Goal: Information Seeking & Learning: Learn about a topic

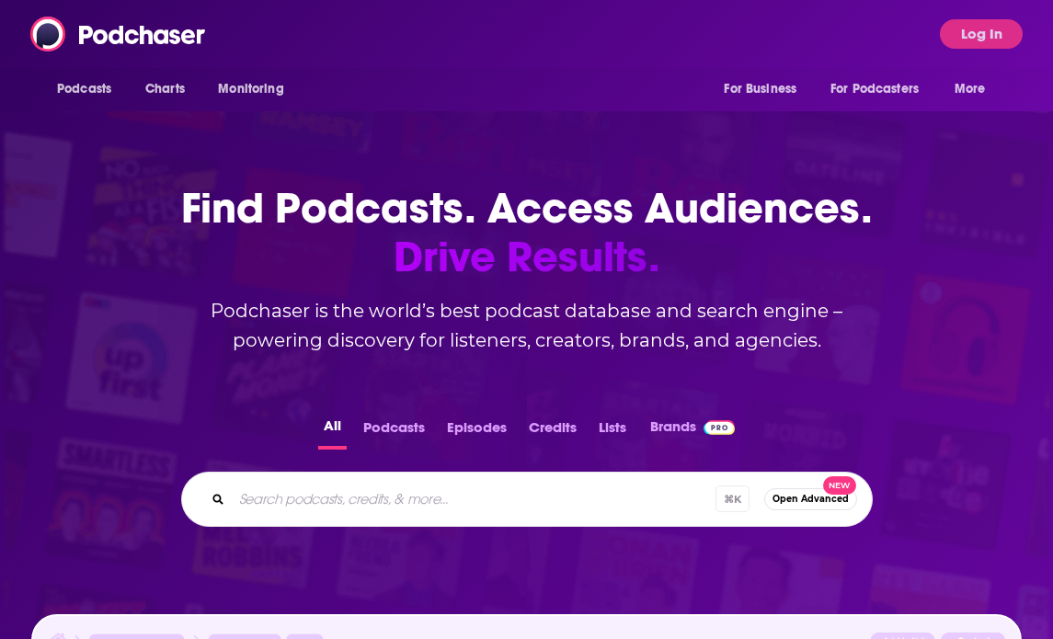
click at [462, 485] on input "Search podcasts, credits, & more..." at bounding box center [474, 499] width 484 height 29
paste input "The Learning Leader Show With [PERSON_NAME]"
type input "The Learning Leader Show With [PERSON_NAME]"
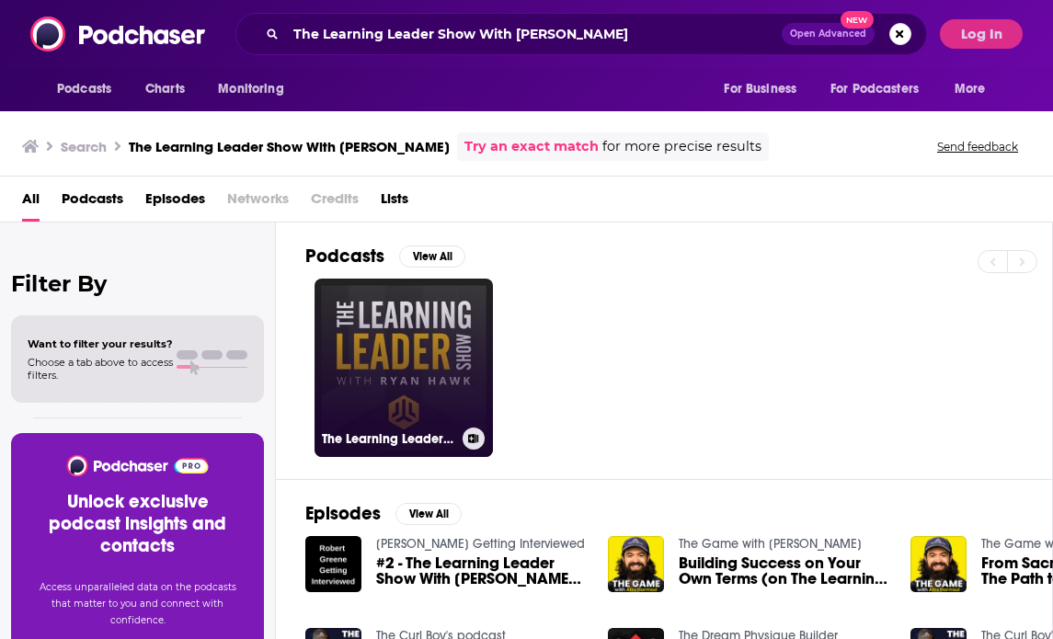
click at [456, 395] on link "The Learning Leader Show With [PERSON_NAME]" at bounding box center [403, 368] width 178 height 178
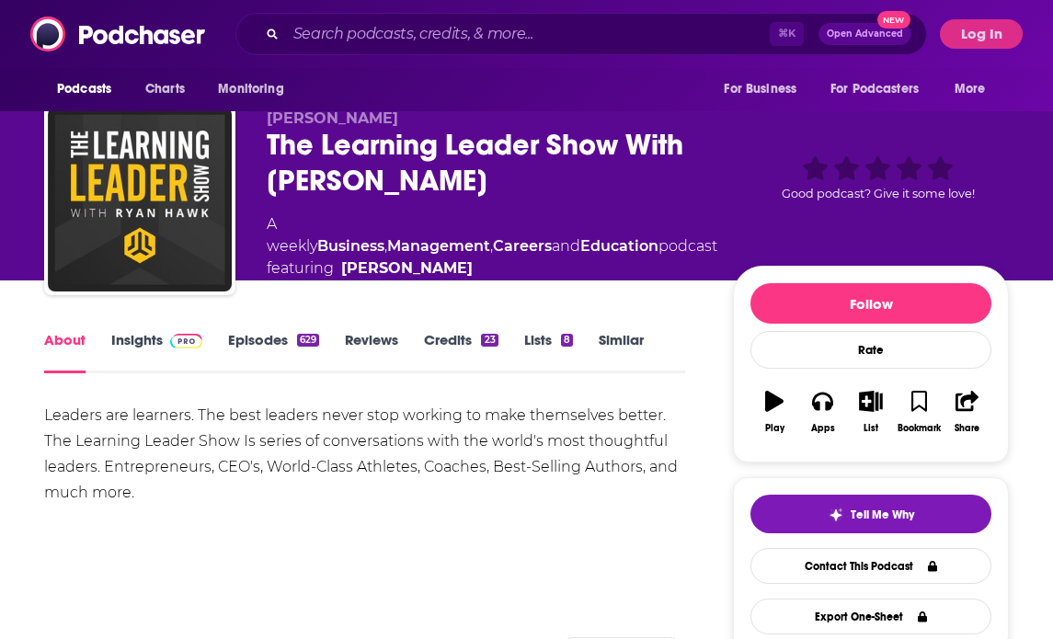
scroll to position [17, 0]
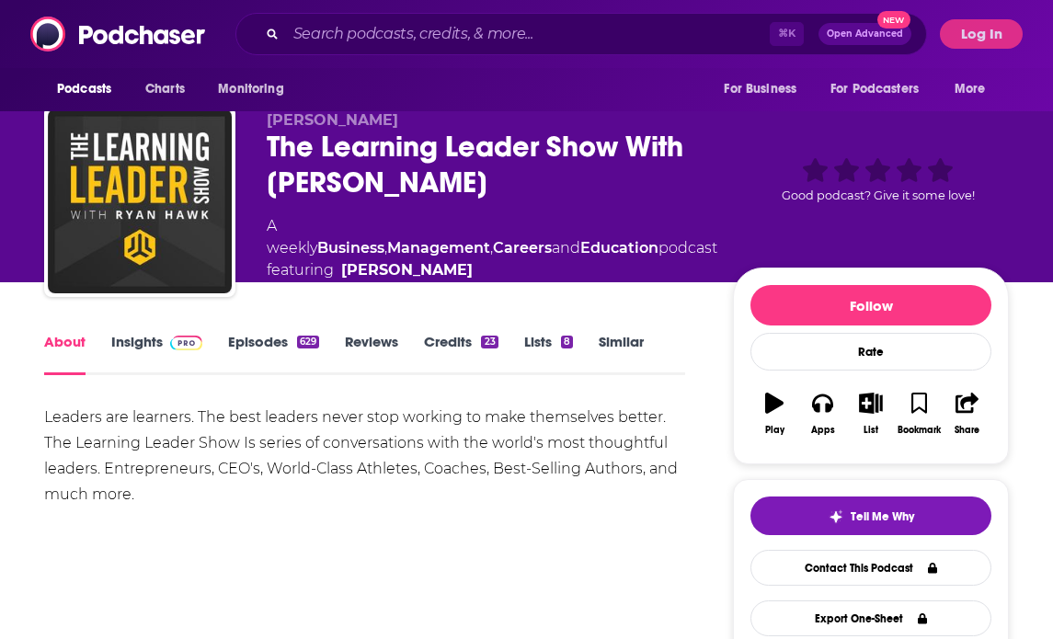
click at [146, 335] on link "Insights" at bounding box center [156, 354] width 91 height 42
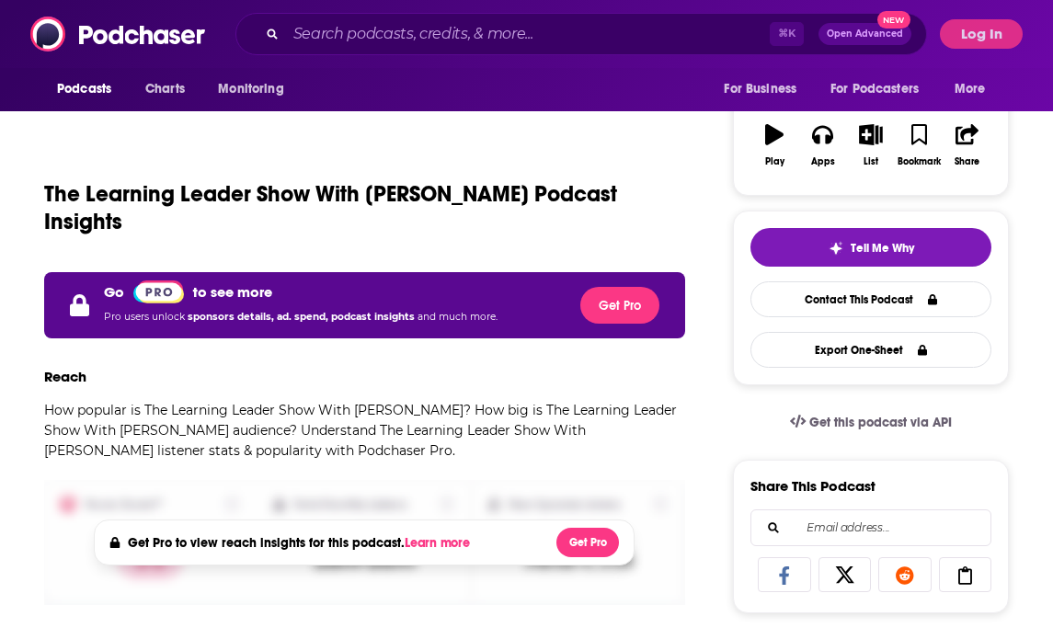
scroll to position [290, 0]
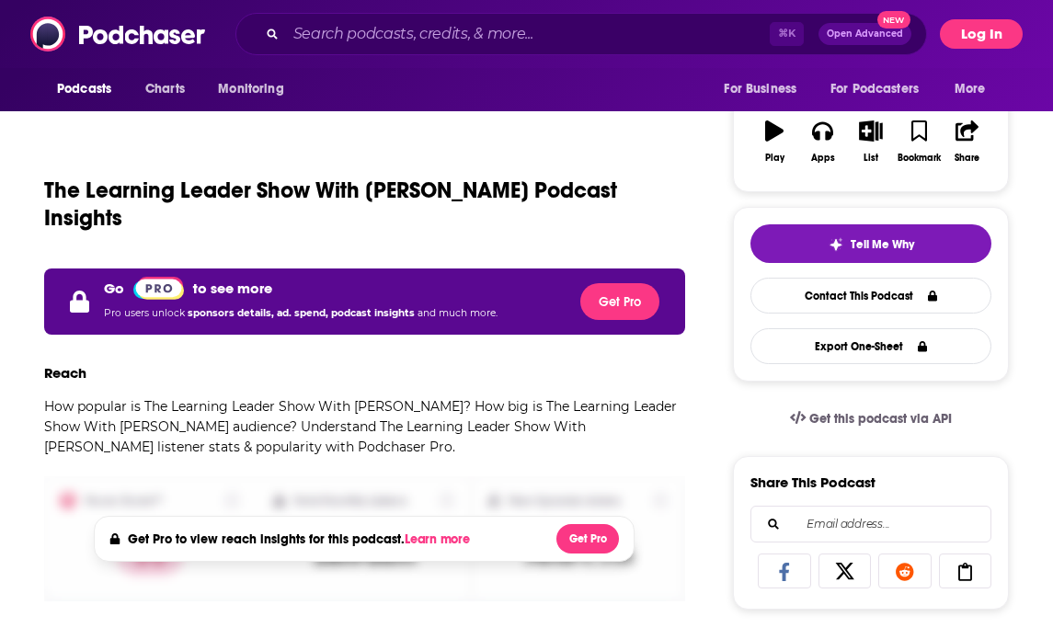
click at [987, 39] on button "Log In" at bounding box center [981, 33] width 83 height 29
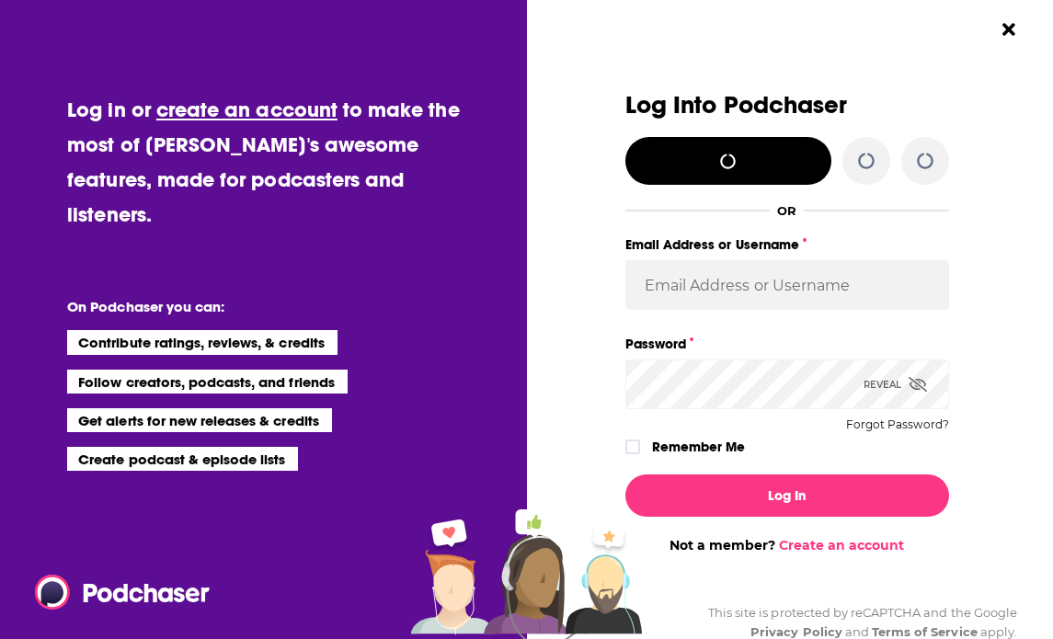
scroll to position [0, 0]
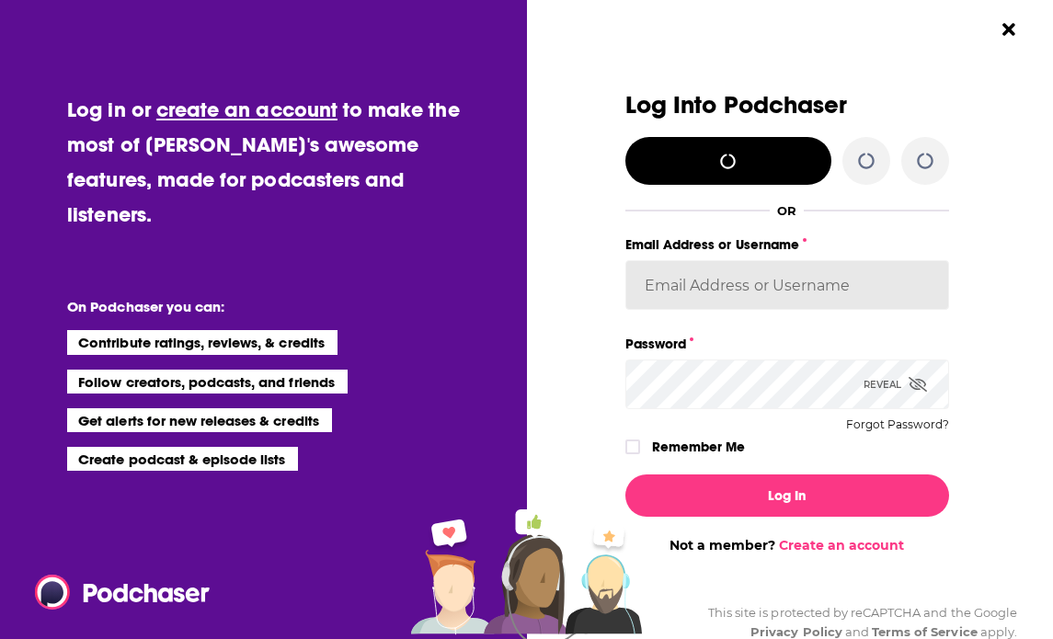
type input "gabriellaippaso"
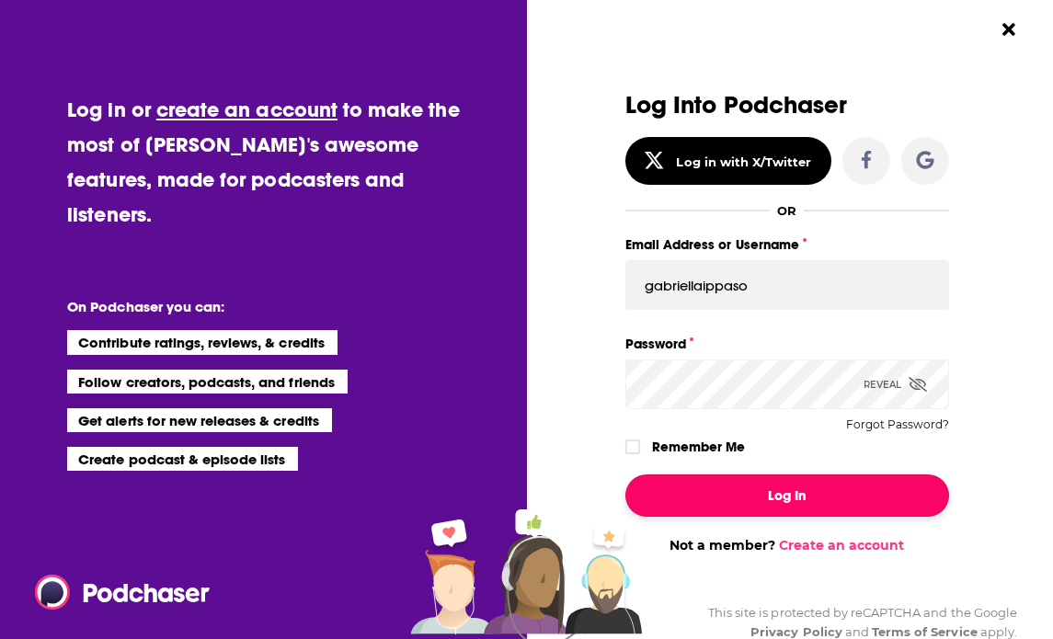
click at [762, 510] on button "Log In" at bounding box center [787, 495] width 324 height 42
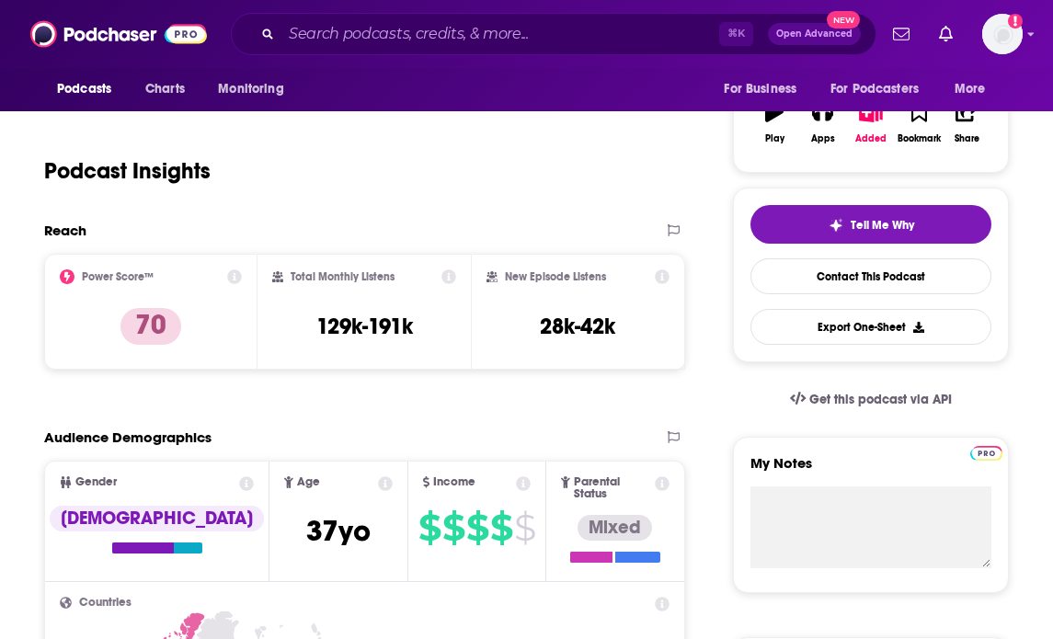
scroll to position [310, 0]
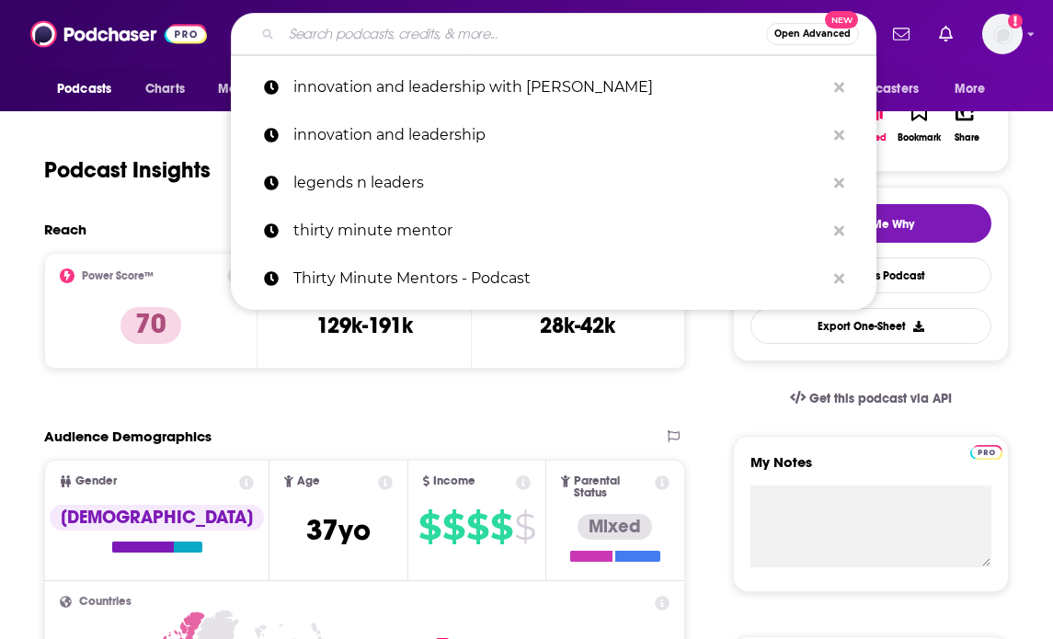
click at [390, 39] on input "Search podcasts, credits, & more..." at bounding box center [523, 33] width 485 height 29
paste input "Following Films Podcast: How the Grinch Stole Christmas Celebrates 25 Years wit…"
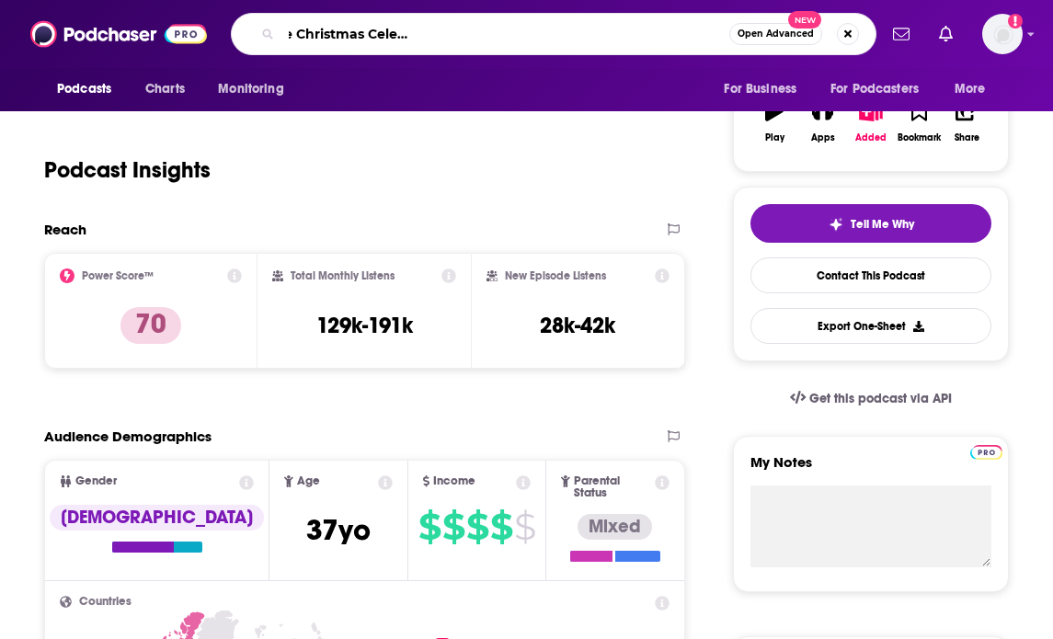
scroll to position [0, 0]
drag, startPoint x: 718, startPoint y: 26, endPoint x: 452, endPoint y: 33, distance: 265.8
click at [452, 33] on input "Following Films Podcast: How the Grinch Stole Christmas Celebrates 25 Years wit…" at bounding box center [505, 33] width 448 height 29
type input "Following Films Podcast"
